Goal: Book appointment/travel/reservation

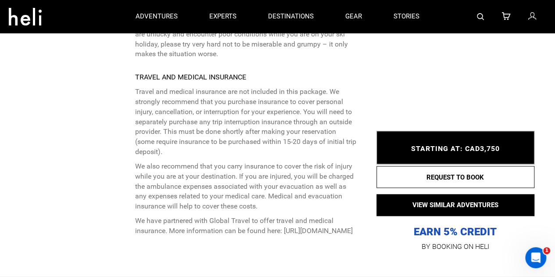
scroll to position [3774, 0]
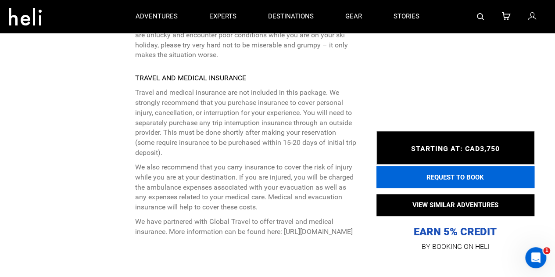
click at [460, 166] on button "REQUEST TO BOOK" at bounding box center [455, 177] width 158 height 22
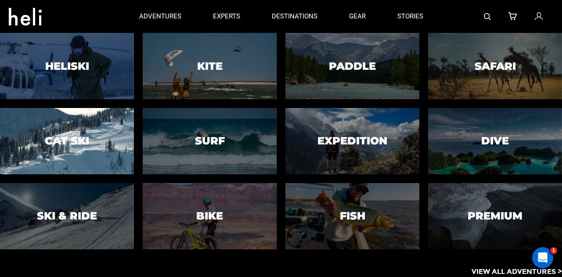
click at [106, 119] on div at bounding box center [67, 142] width 136 height 68
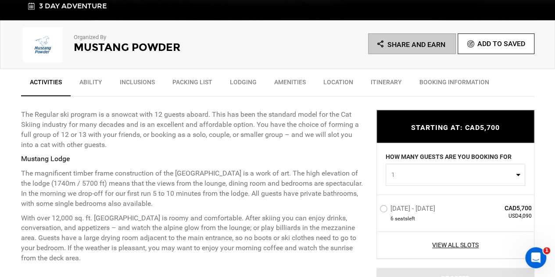
scroll to position [276, 0]
